Goal: Task Accomplishment & Management: Manage account settings

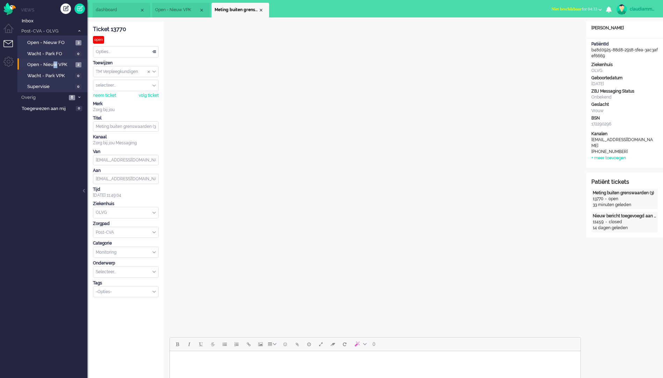
click at [55, 68] on li "Open - Nieuw VPK 2" at bounding box center [51, 63] width 69 height 11
drag, startPoint x: 55, startPoint y: 68, endPoint x: 52, endPoint y: 62, distance: 6.7
click at [52, 62] on span "Open - Nieuw VPK" at bounding box center [50, 64] width 46 height 7
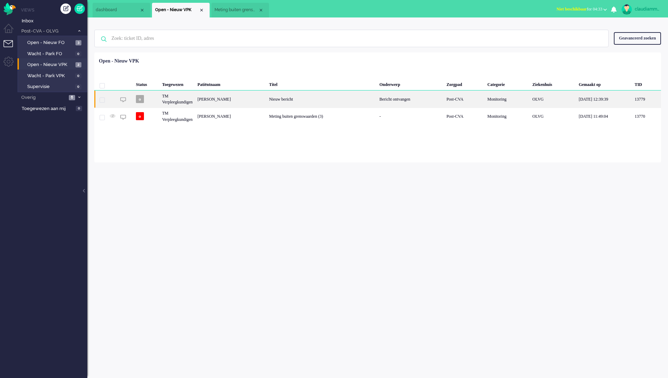
click at [270, 105] on div "Nieuw bericht" at bounding box center [322, 98] width 110 height 17
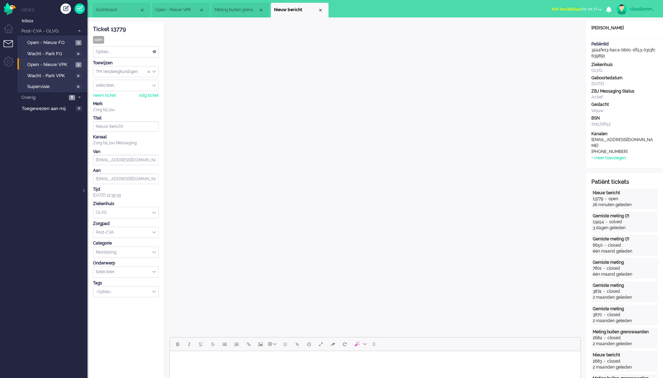
click at [223, 6] on li "Meting buiten grenswaarden (3)" at bounding box center [240, 10] width 58 height 15
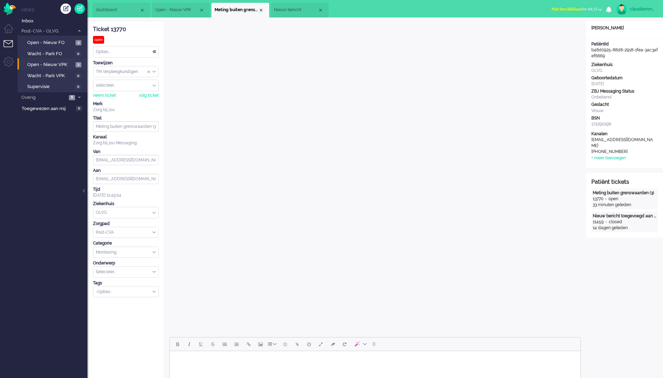
click at [283, 6] on li "Nieuw bericht" at bounding box center [300, 10] width 58 height 15
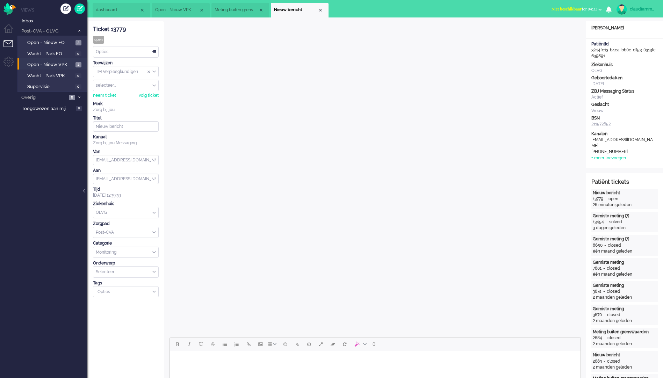
click at [231, 9] on span "Meting buiten grenswaarden (3)" at bounding box center [236, 10] width 44 height 6
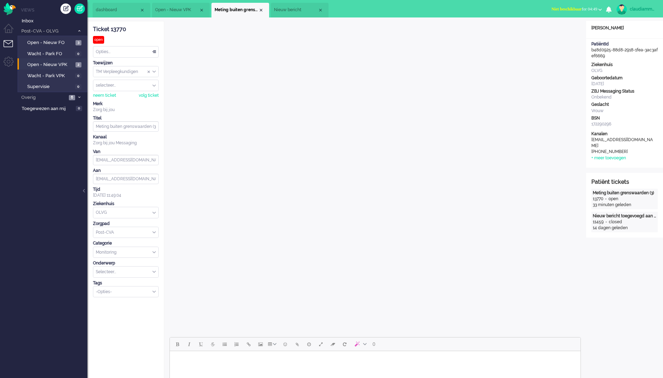
click at [156, 53] on div "Opties..." at bounding box center [125, 51] width 65 height 11
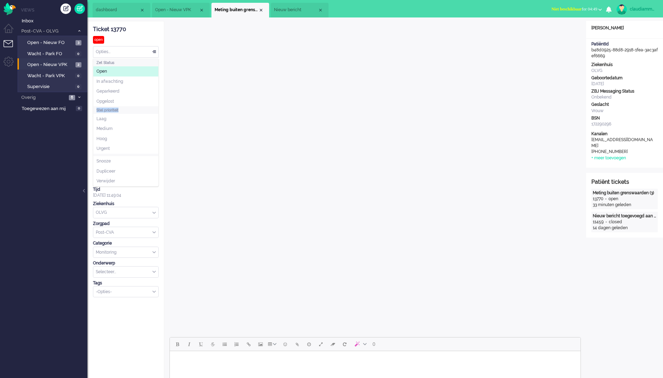
click at [135, 133] on ul "Zet Status Open In afwachting Geparkeerd Opgelost Stel prioriteit Laag Medium H…" at bounding box center [125, 122] width 65 height 127
drag, startPoint x: 135, startPoint y: 133, endPoint x: 119, endPoint y: 101, distance: 35.5
click at [119, 101] on li "Opgelost" at bounding box center [125, 101] width 65 height 10
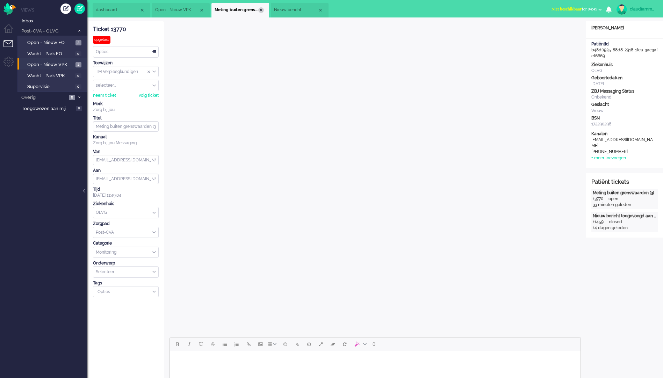
click at [260, 13] on div "Close tab" at bounding box center [261, 10] width 6 height 6
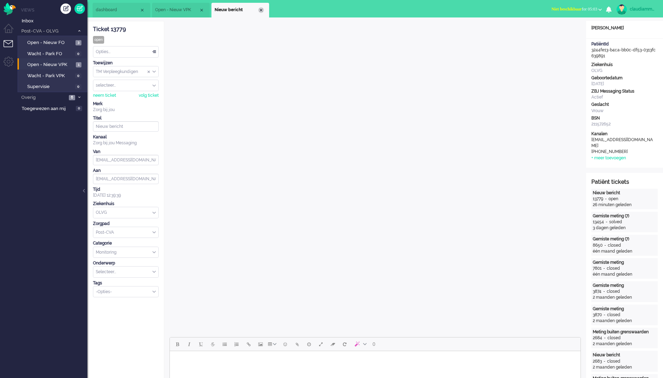
click at [260, 9] on div "Close tab" at bounding box center [261, 10] width 6 height 6
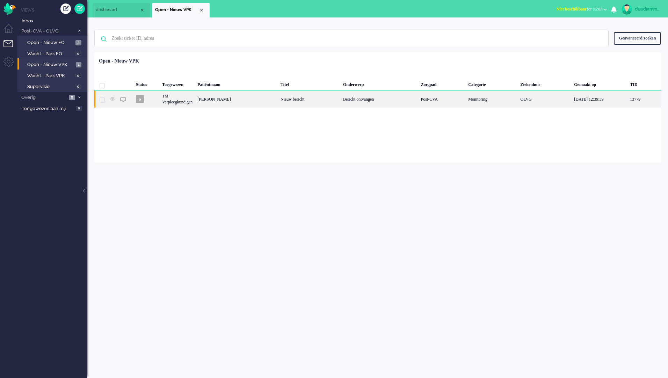
click at [239, 100] on div "[PERSON_NAME]" at bounding box center [236, 98] width 83 height 17
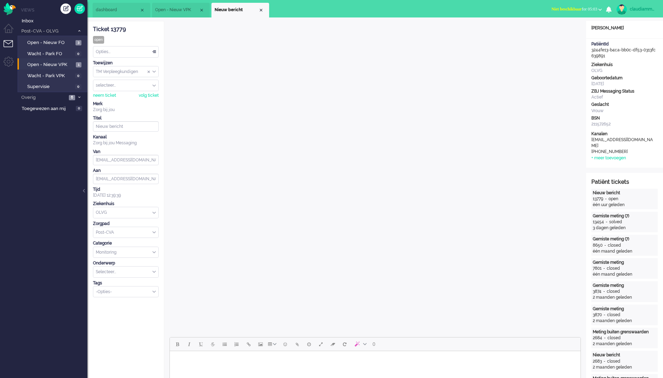
click at [152, 55] on div "Opties..." at bounding box center [125, 51] width 65 height 11
click at [124, 102] on div "Merk" at bounding box center [126, 104] width 66 height 6
click at [153, 54] on div "Opties..." at bounding box center [125, 51] width 65 height 11
click at [126, 99] on li "Opgelost" at bounding box center [125, 101] width 65 height 10
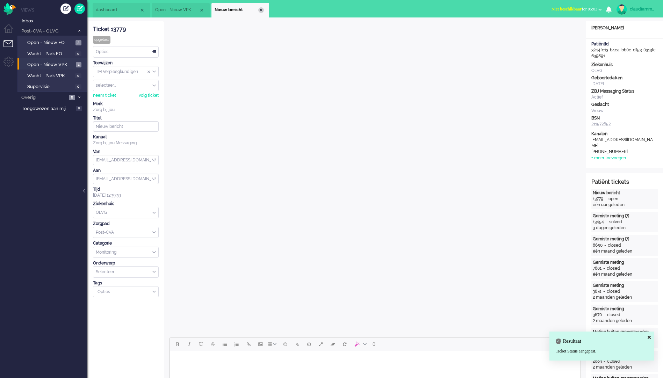
click at [263, 10] on div "Close tab" at bounding box center [261, 10] width 6 height 6
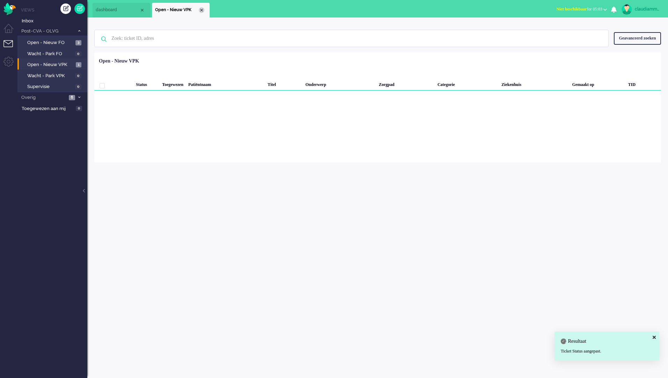
click at [203, 10] on div "Close tab" at bounding box center [202, 10] width 6 height 6
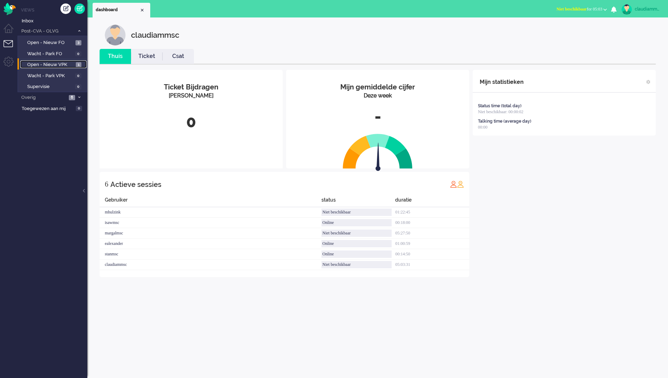
click at [46, 64] on span "Open - Nieuw VPK" at bounding box center [50, 64] width 47 height 7
